Goal: Navigation & Orientation: Understand site structure

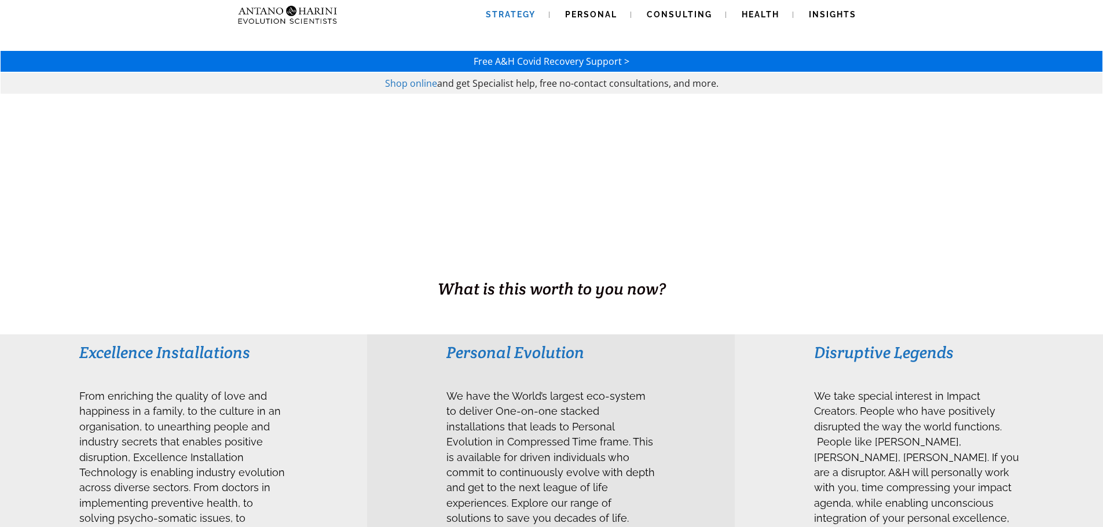
click at [519, 13] on span "Strategy" at bounding box center [511, 14] width 50 height 9
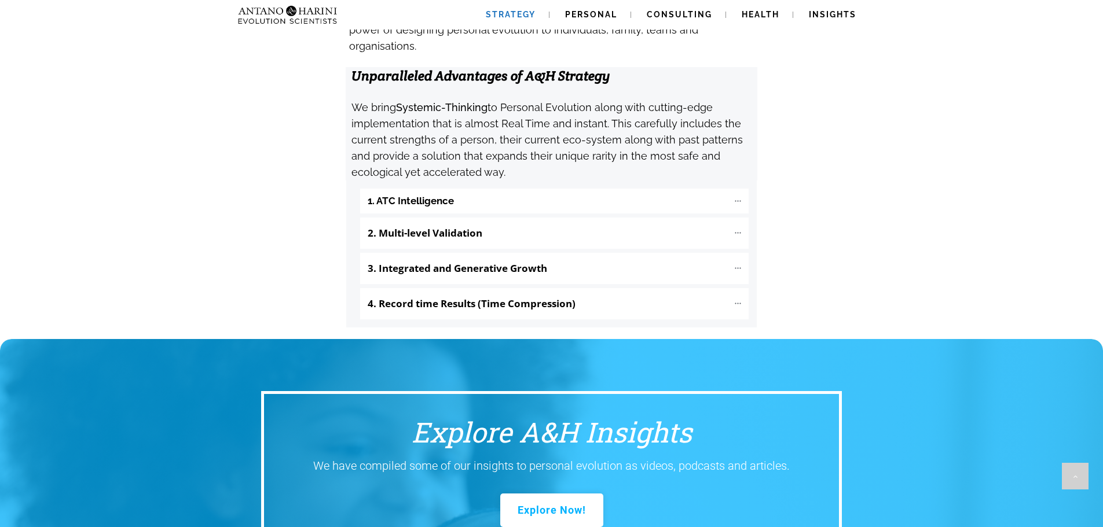
scroll to position [1228, 0]
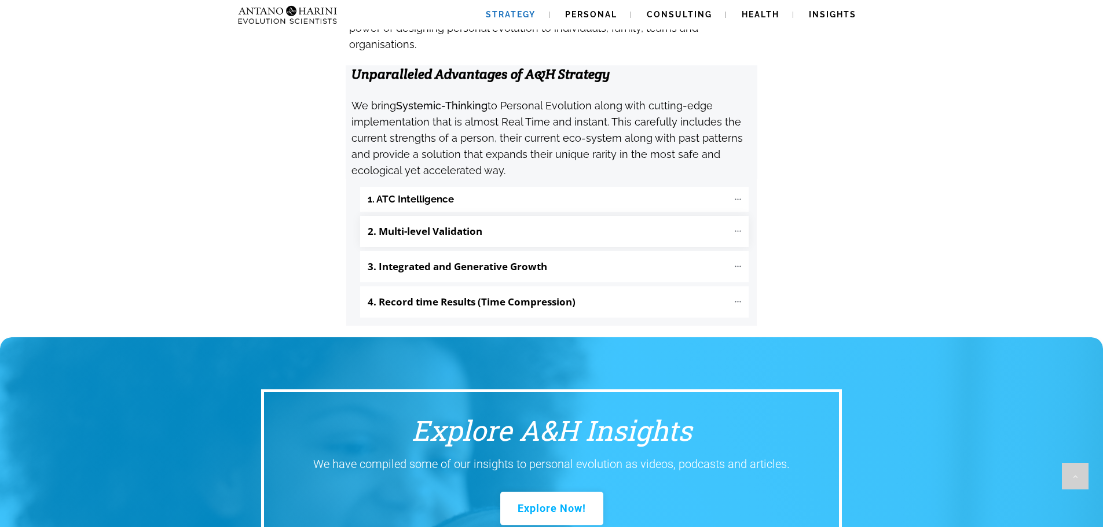
click at [538, 216] on "2. Multi-level Validation" at bounding box center [554, 231] width 388 height 31
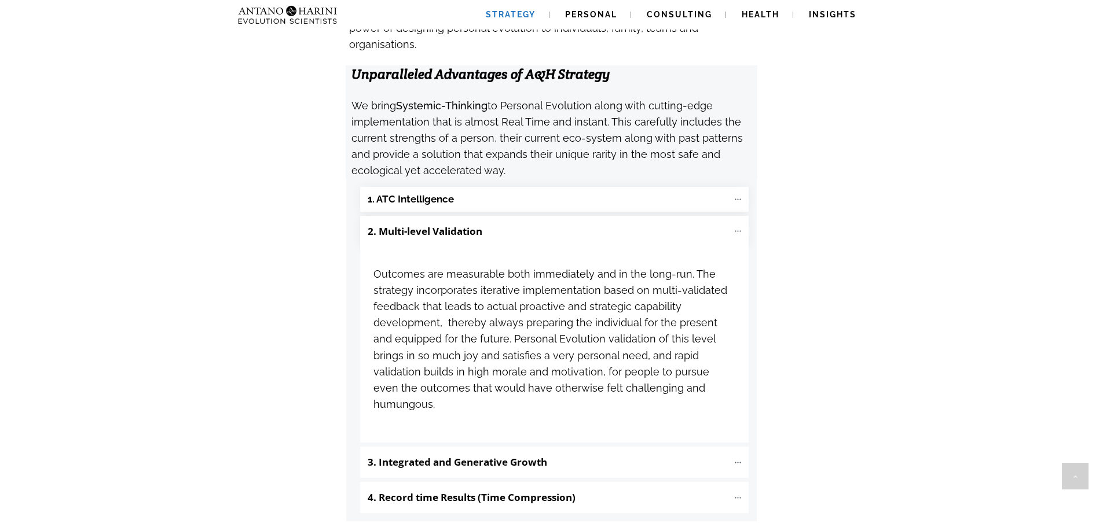
click at [514, 187] on "1. ATC Intelligence" at bounding box center [554, 199] width 388 height 25
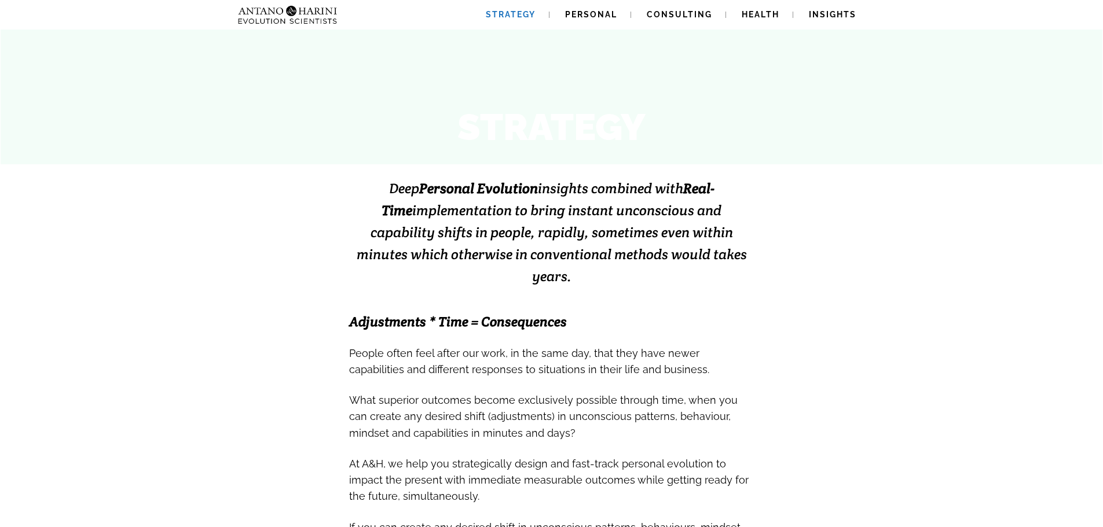
scroll to position [0, 0]
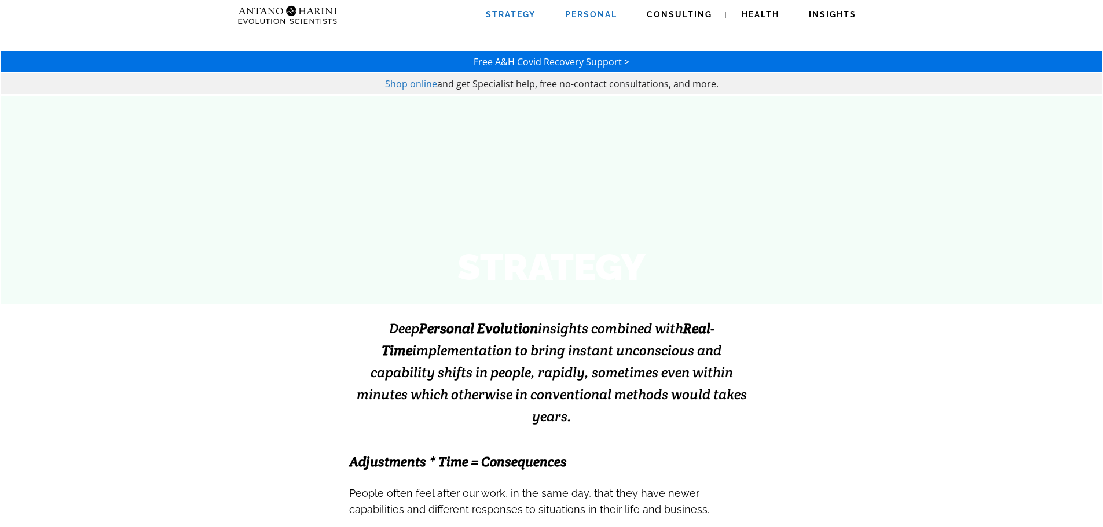
drag, startPoint x: 574, startPoint y: 36, endPoint x: 596, endPoint y: 22, distance: 26.3
click at [576, 36] on div at bounding box center [551, 65] width 1103 height 62
click at [596, 22] on link "Personal" at bounding box center [591, 15] width 80 height 30
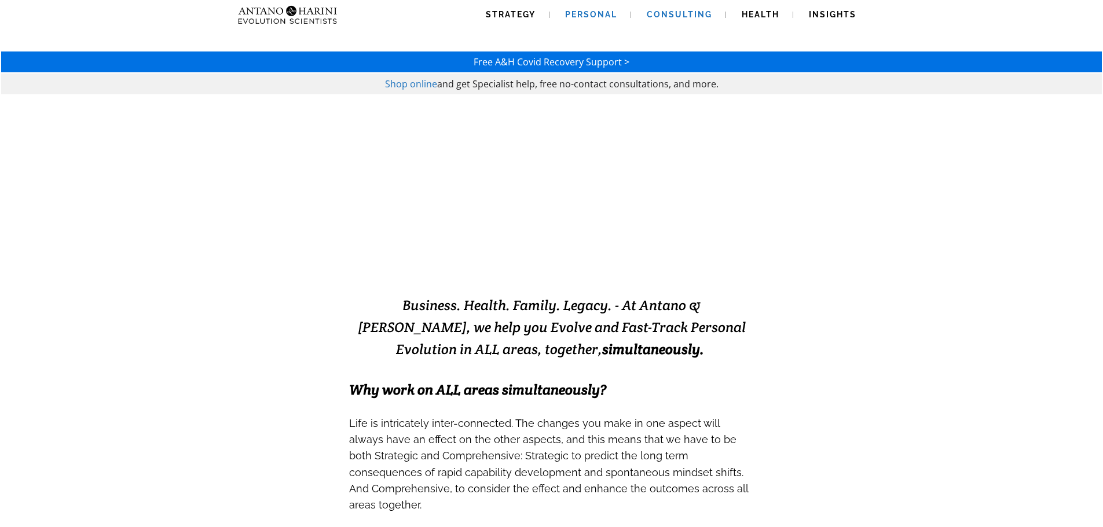
click at [685, 16] on span "Consulting" at bounding box center [678, 14] width 65 height 9
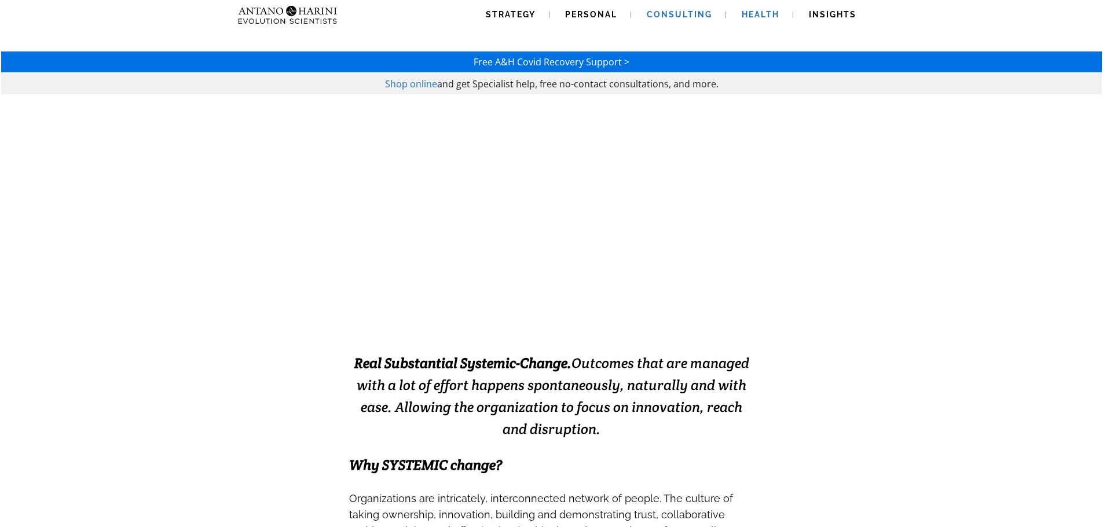
click at [764, 23] on link "Health" at bounding box center [759, 15] width 65 height 30
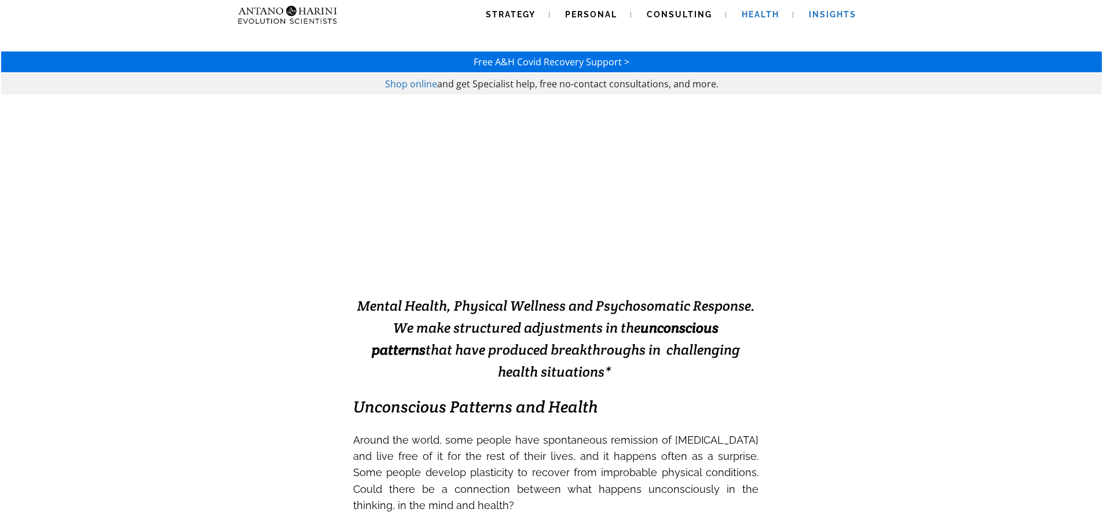
click at [821, 18] on span "Insights" at bounding box center [832, 14] width 47 height 9
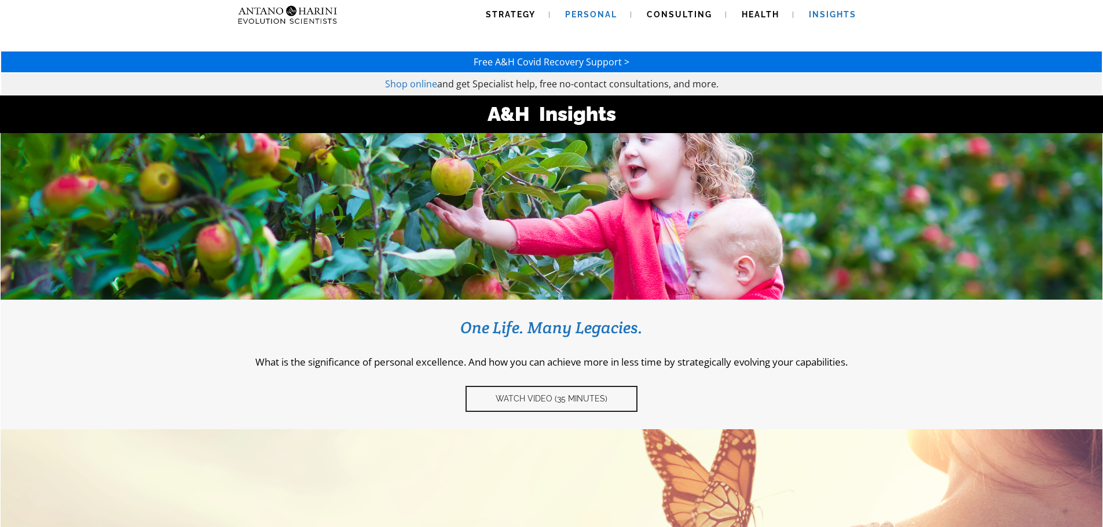
click at [585, 17] on span "Personal" at bounding box center [591, 14] width 52 height 9
